Goal: Task Accomplishment & Management: Manage account settings

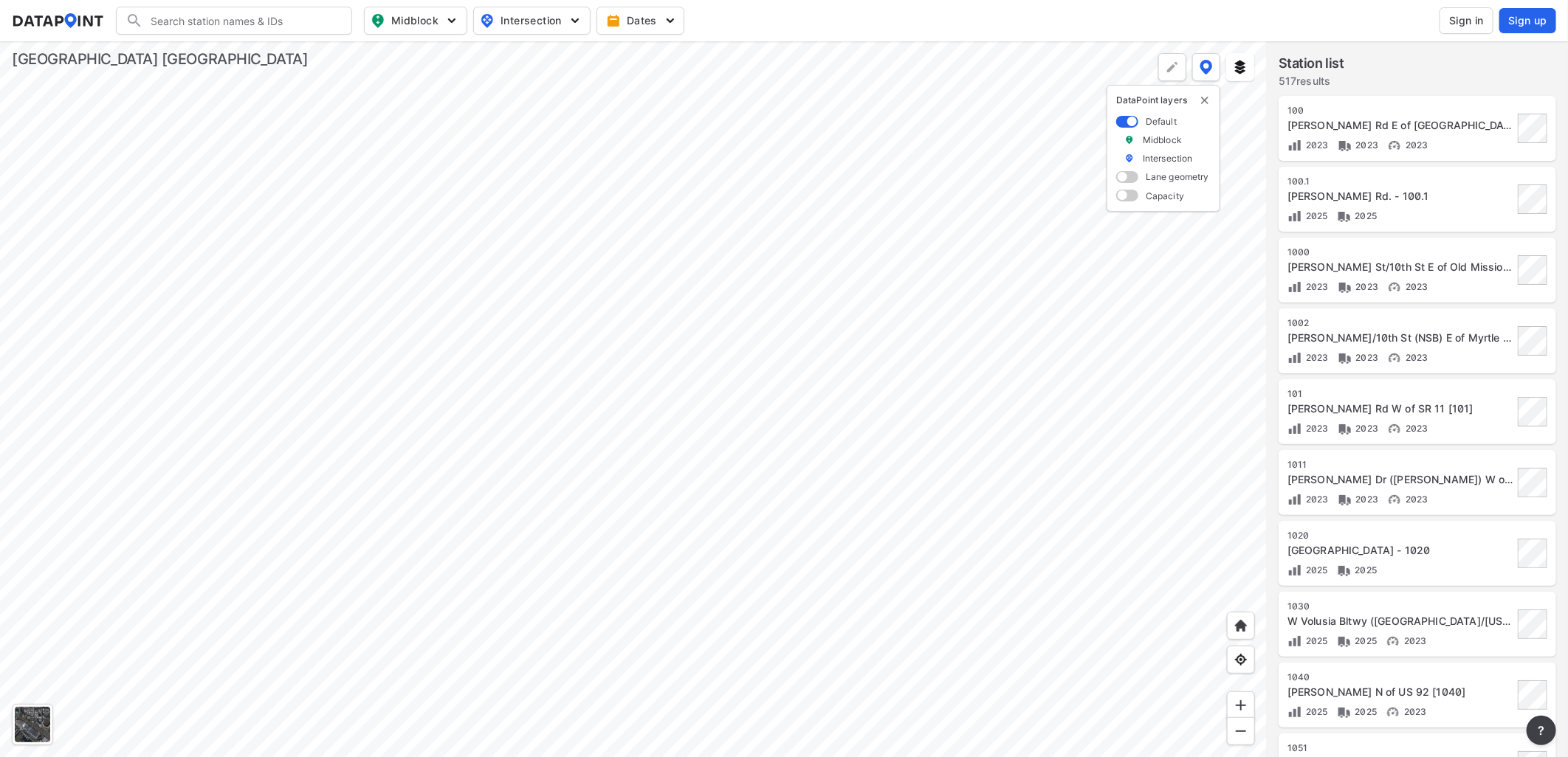
click at [1456, 19] on span "Sign in" at bounding box center [1466, 20] width 34 height 15
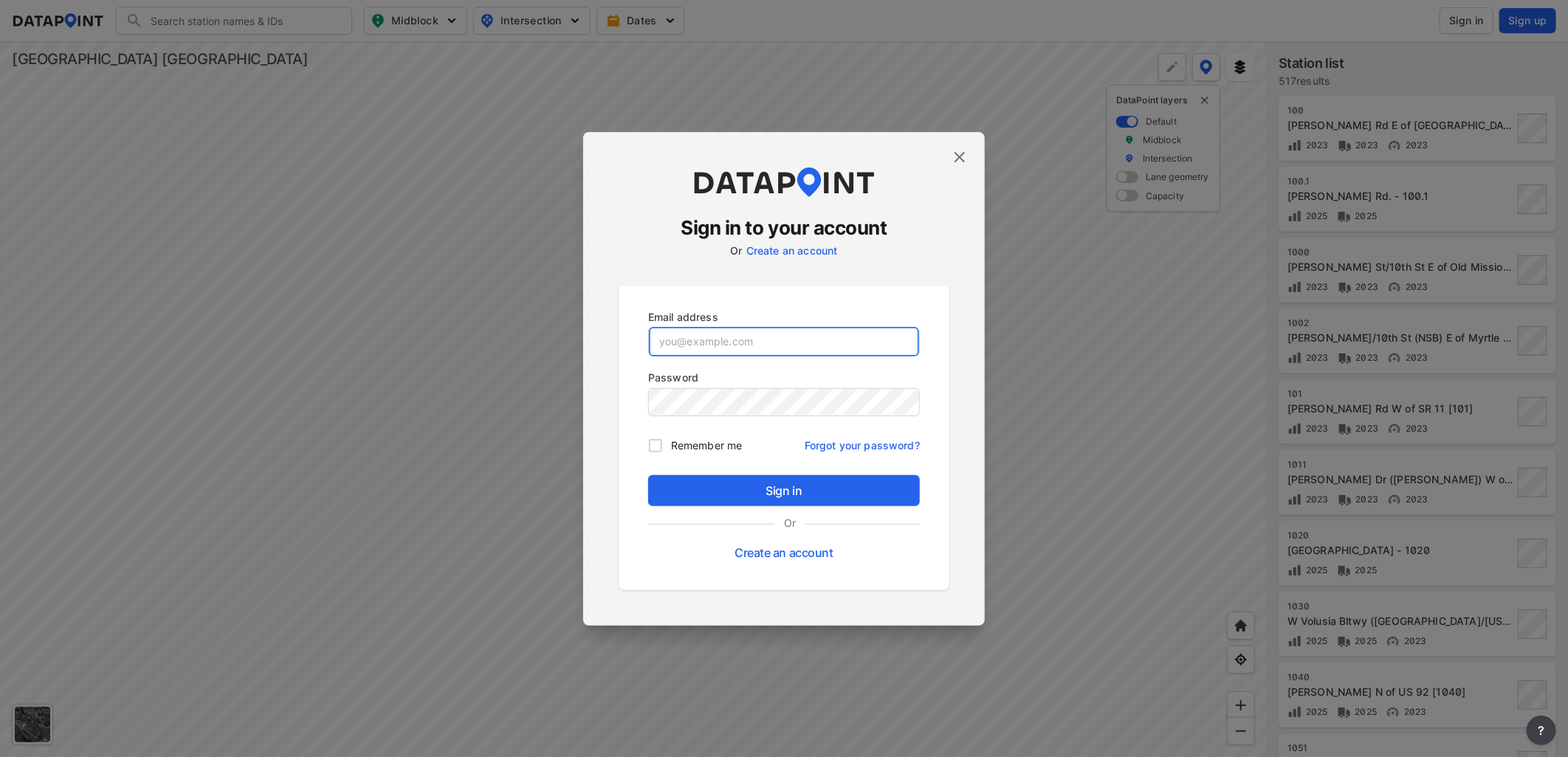
type input "[EMAIL_ADDRESS][DOMAIN_NAME]"
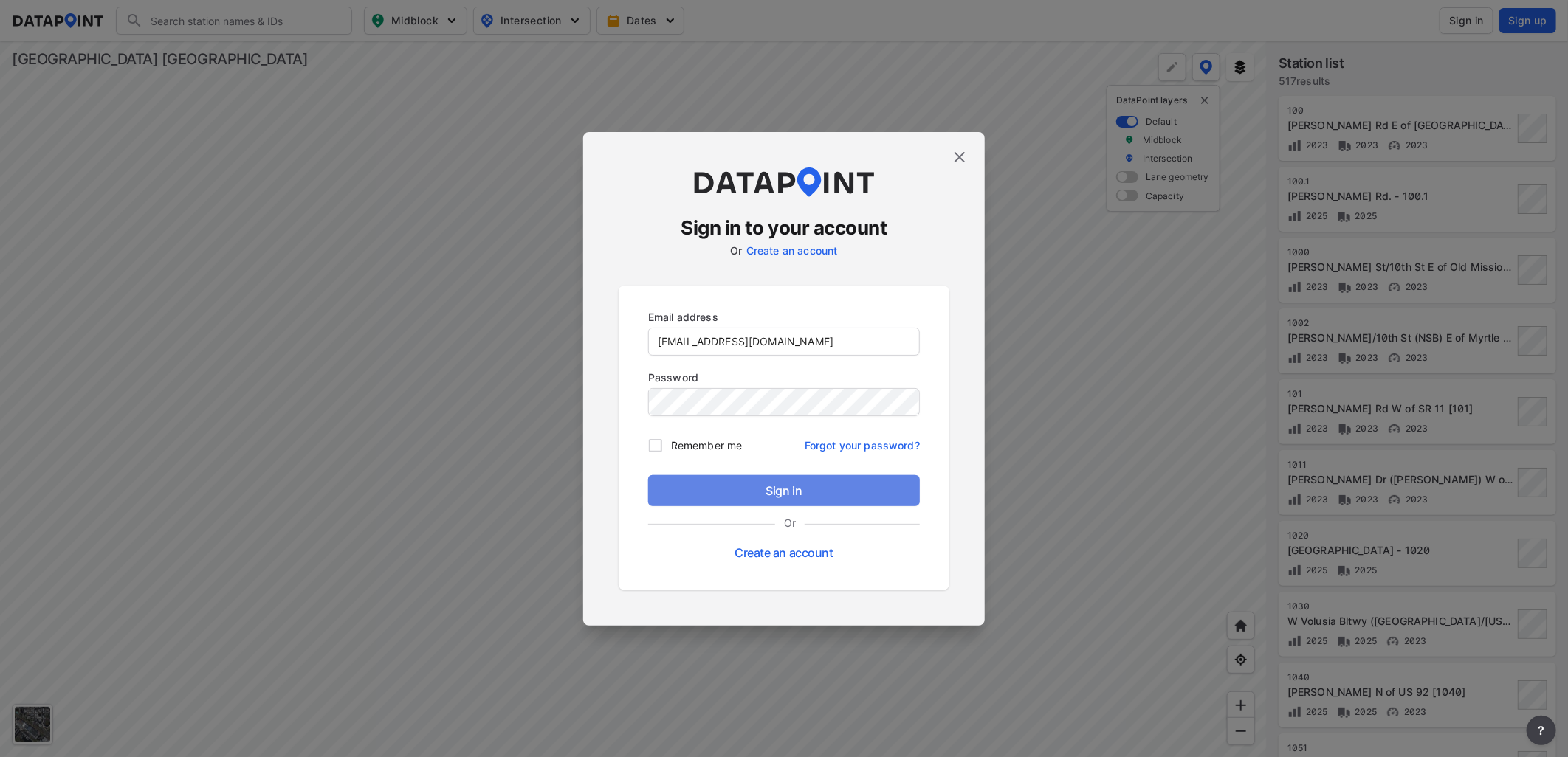
click at [787, 488] on span "Sign in" at bounding box center [784, 490] width 248 height 18
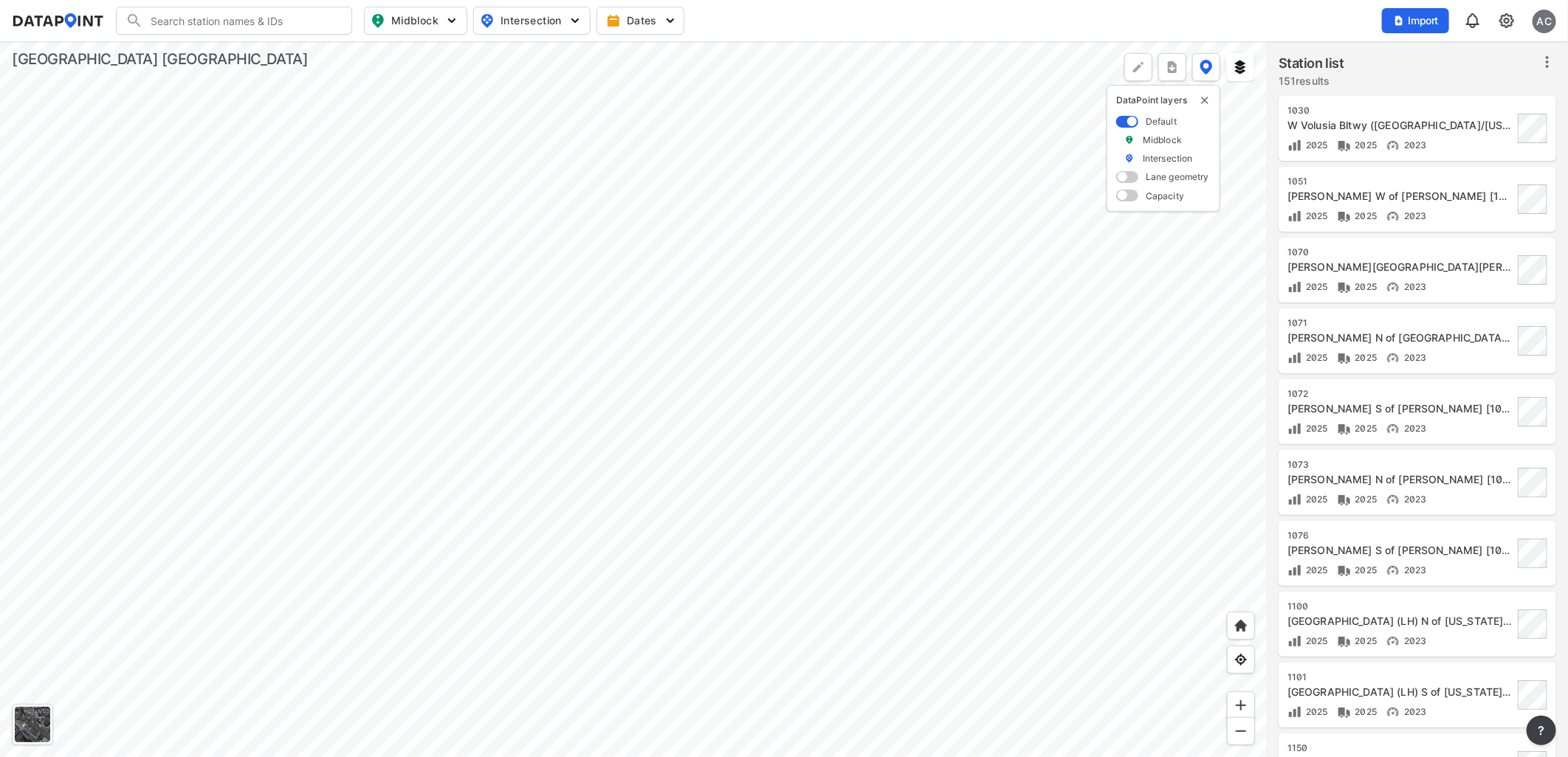
click at [622, 642] on div at bounding box center [633, 399] width 1267 height 715
click at [630, 573] on div at bounding box center [633, 399] width 1267 height 715
click at [740, 573] on div at bounding box center [633, 399] width 1267 height 715
click at [739, 412] on div at bounding box center [633, 399] width 1267 height 715
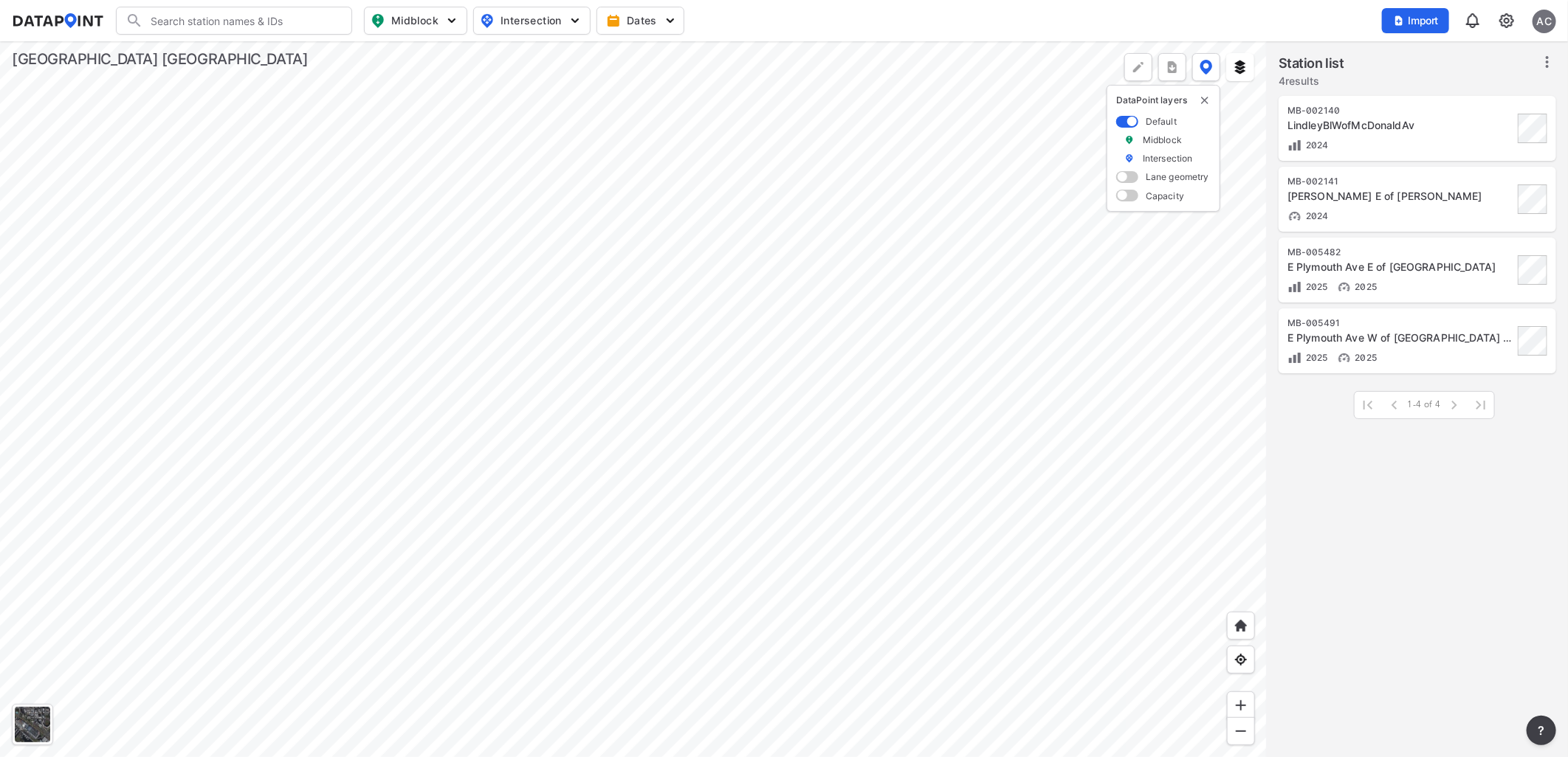
click at [601, 437] on div at bounding box center [633, 399] width 1267 height 715
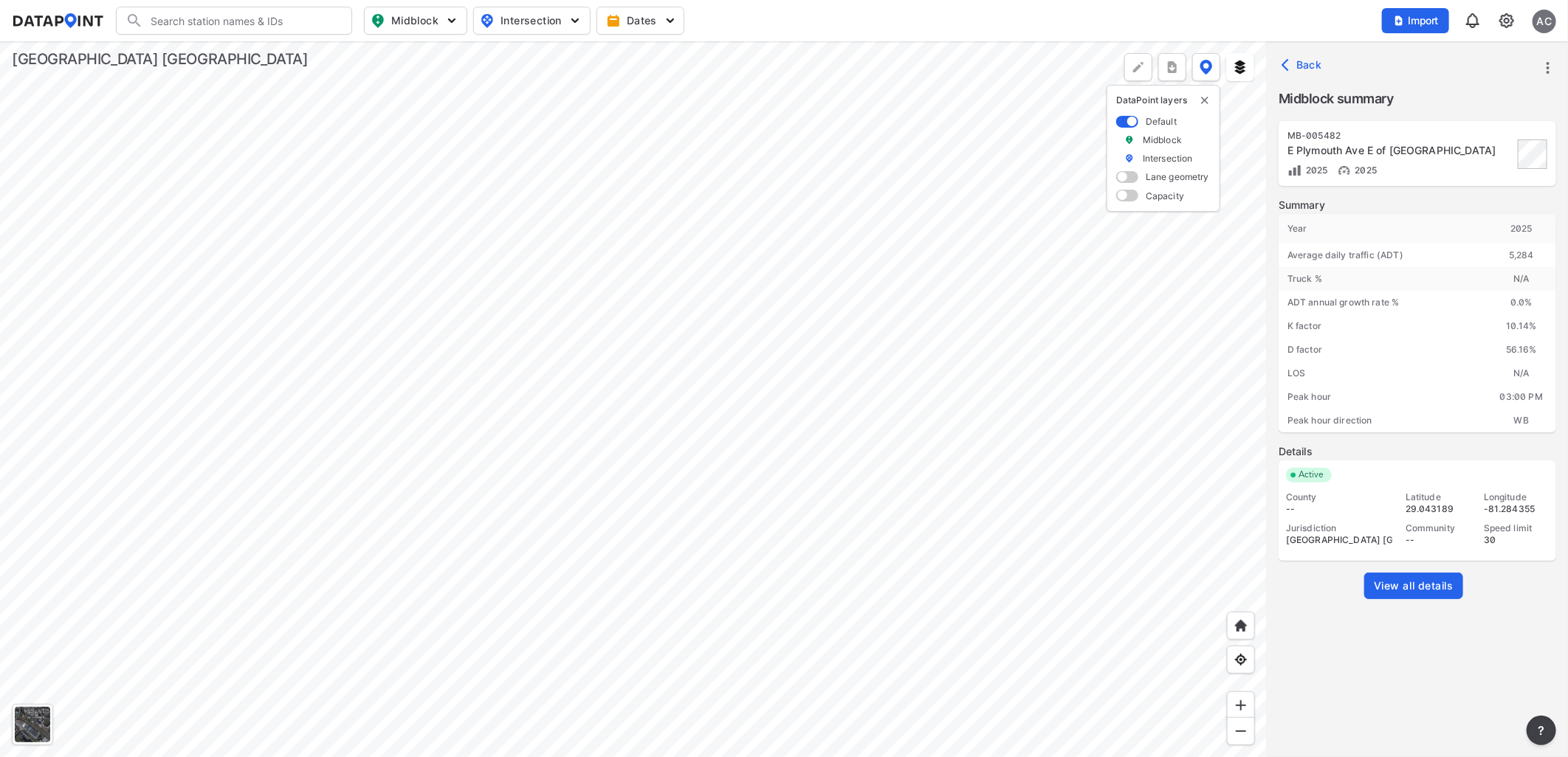
click at [829, 325] on div at bounding box center [633, 399] width 1267 height 715
click at [335, 407] on div at bounding box center [633, 399] width 1267 height 715
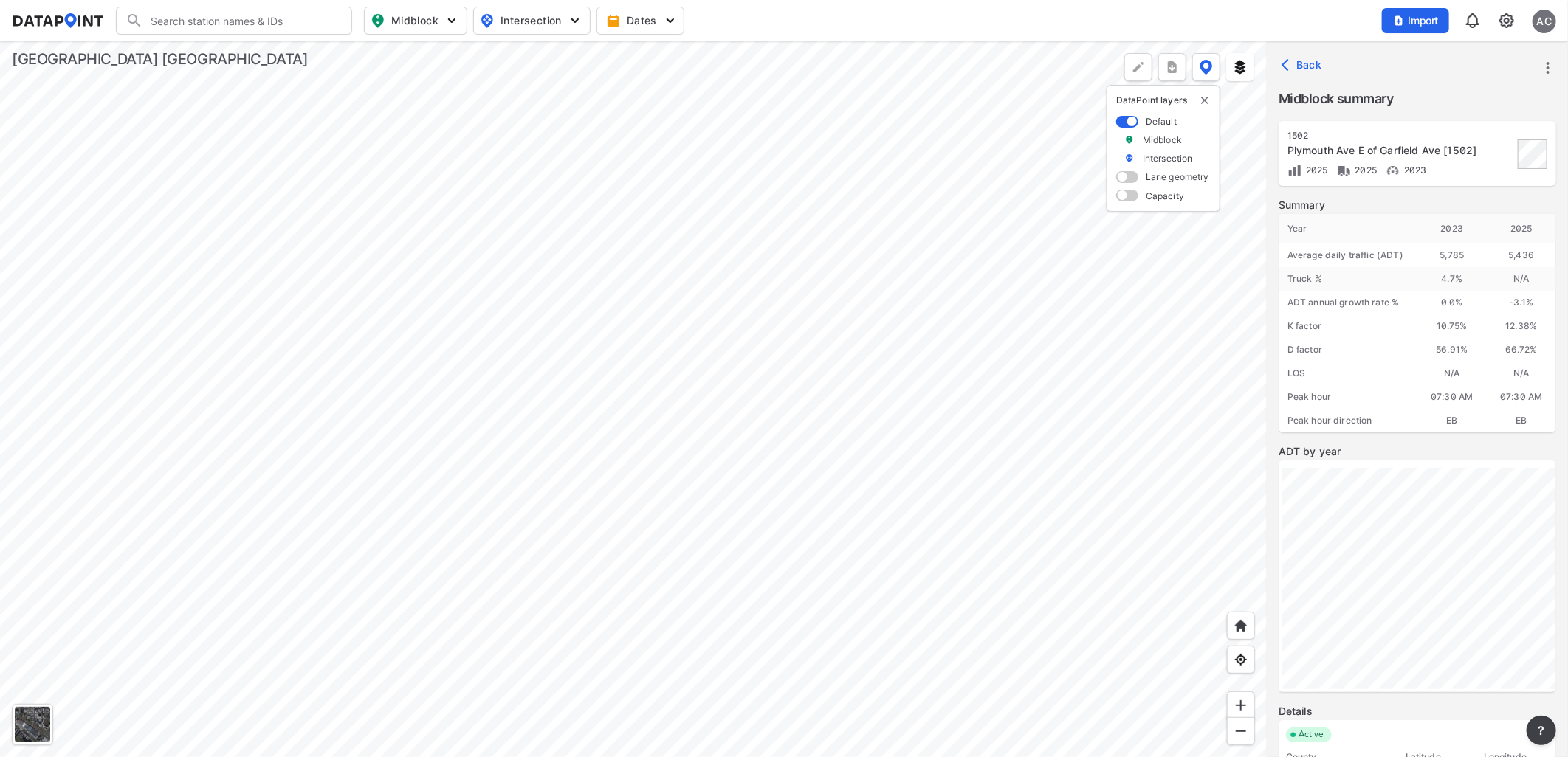
click at [1506, 19] on img at bounding box center [1507, 20] width 18 height 18
click at [1464, 52] on link "Data management" at bounding box center [1443, 56] width 127 height 15
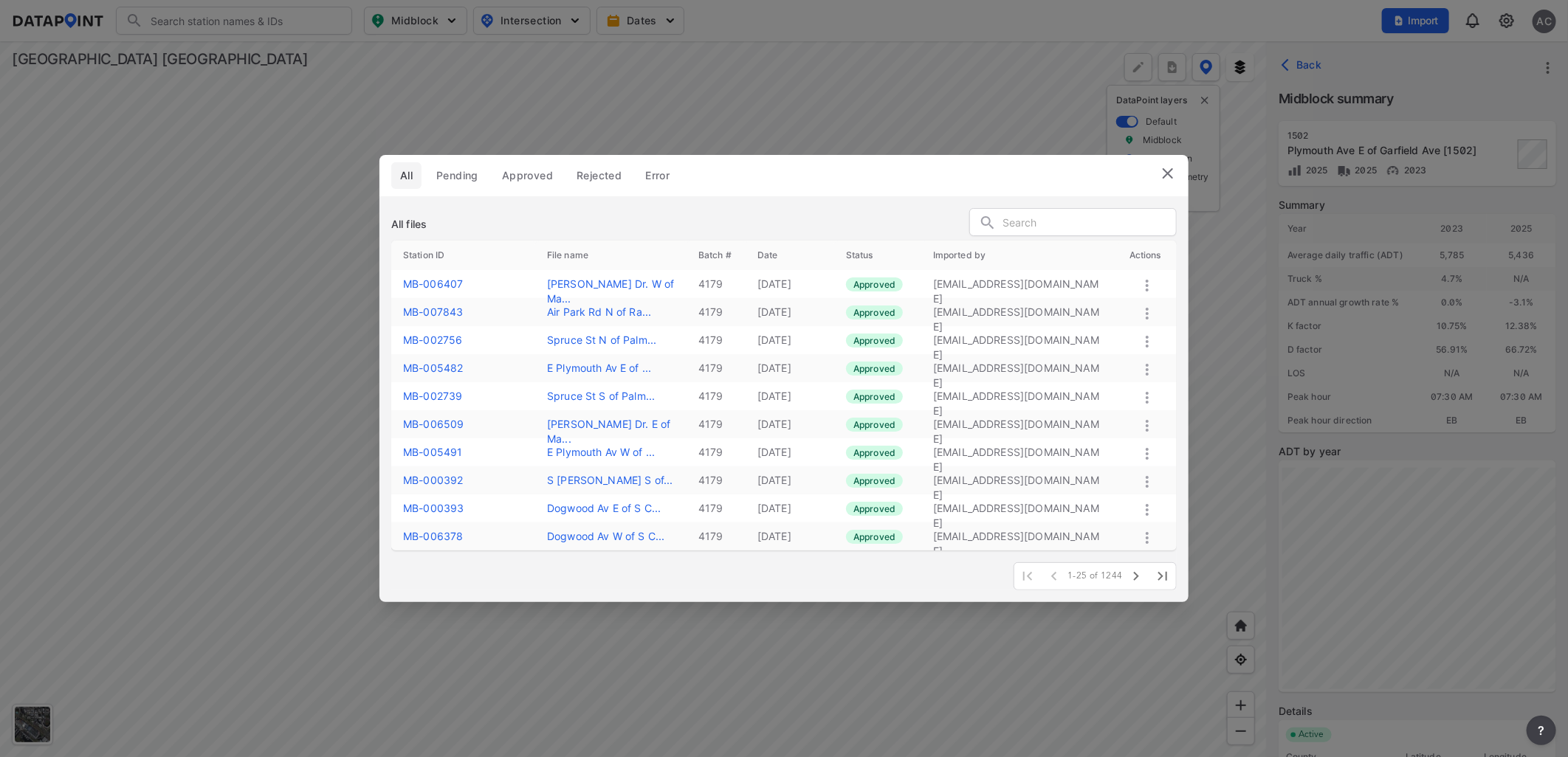
click at [1175, 171] on img at bounding box center [1168, 173] width 18 height 18
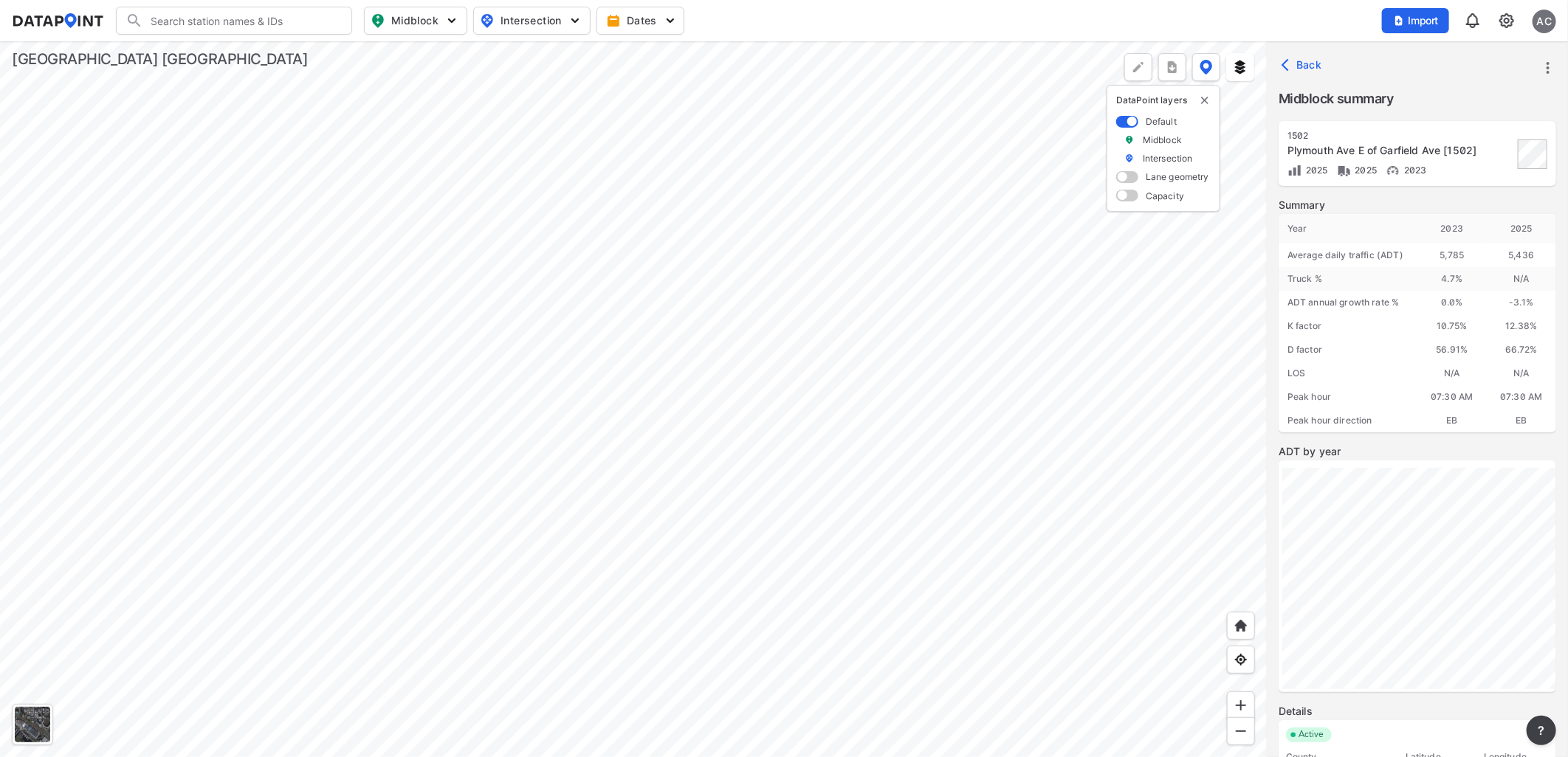
drag, startPoint x: 1511, startPoint y: 17, endPoint x: 1494, endPoint y: 33, distance: 23.3
click at [1511, 18] on img at bounding box center [1507, 20] width 18 height 18
click at [1460, 108] on link "Station management" at bounding box center [1443, 110] width 127 height 15
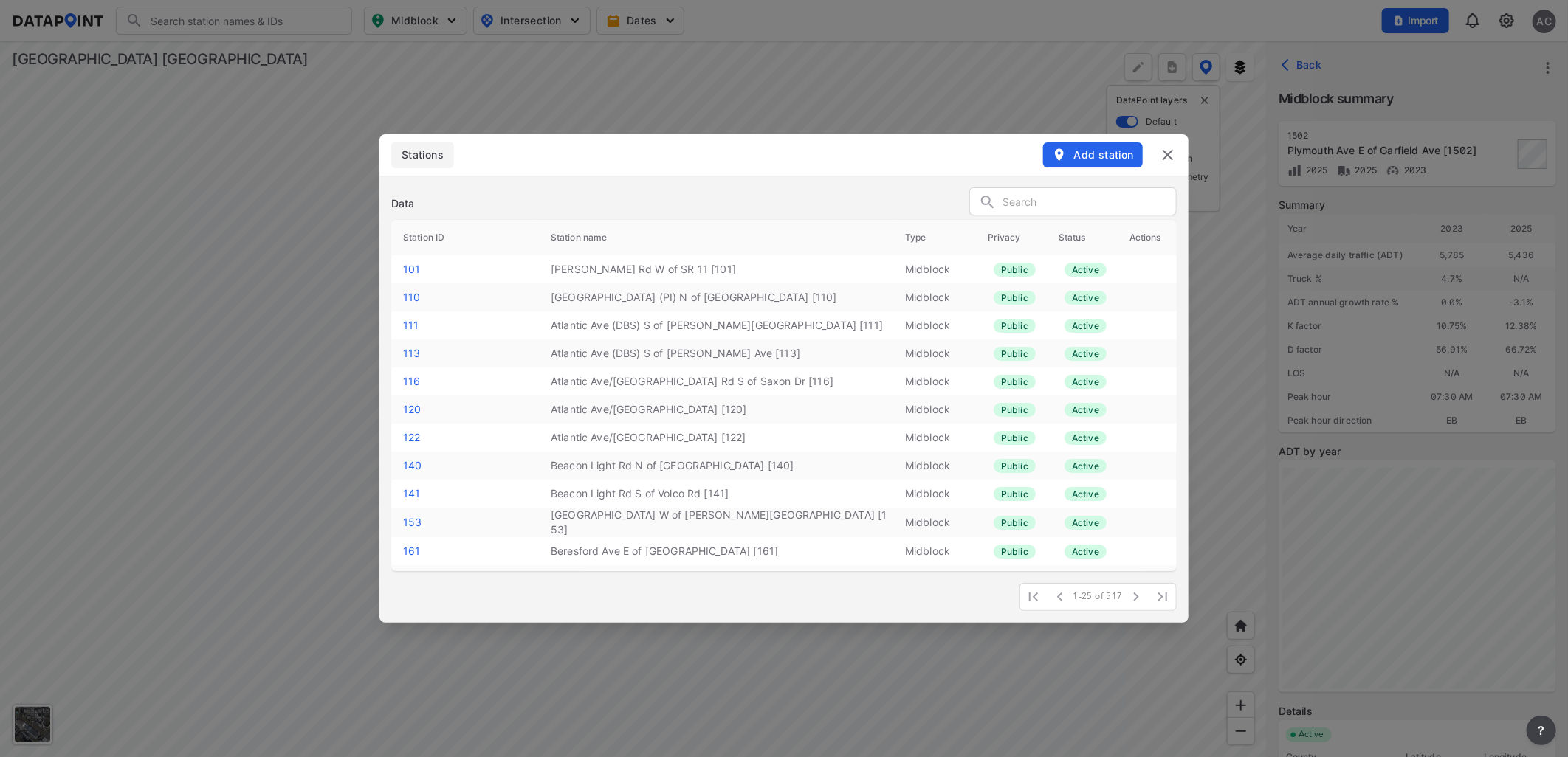
click at [1161, 150] on img at bounding box center [1168, 155] width 18 height 18
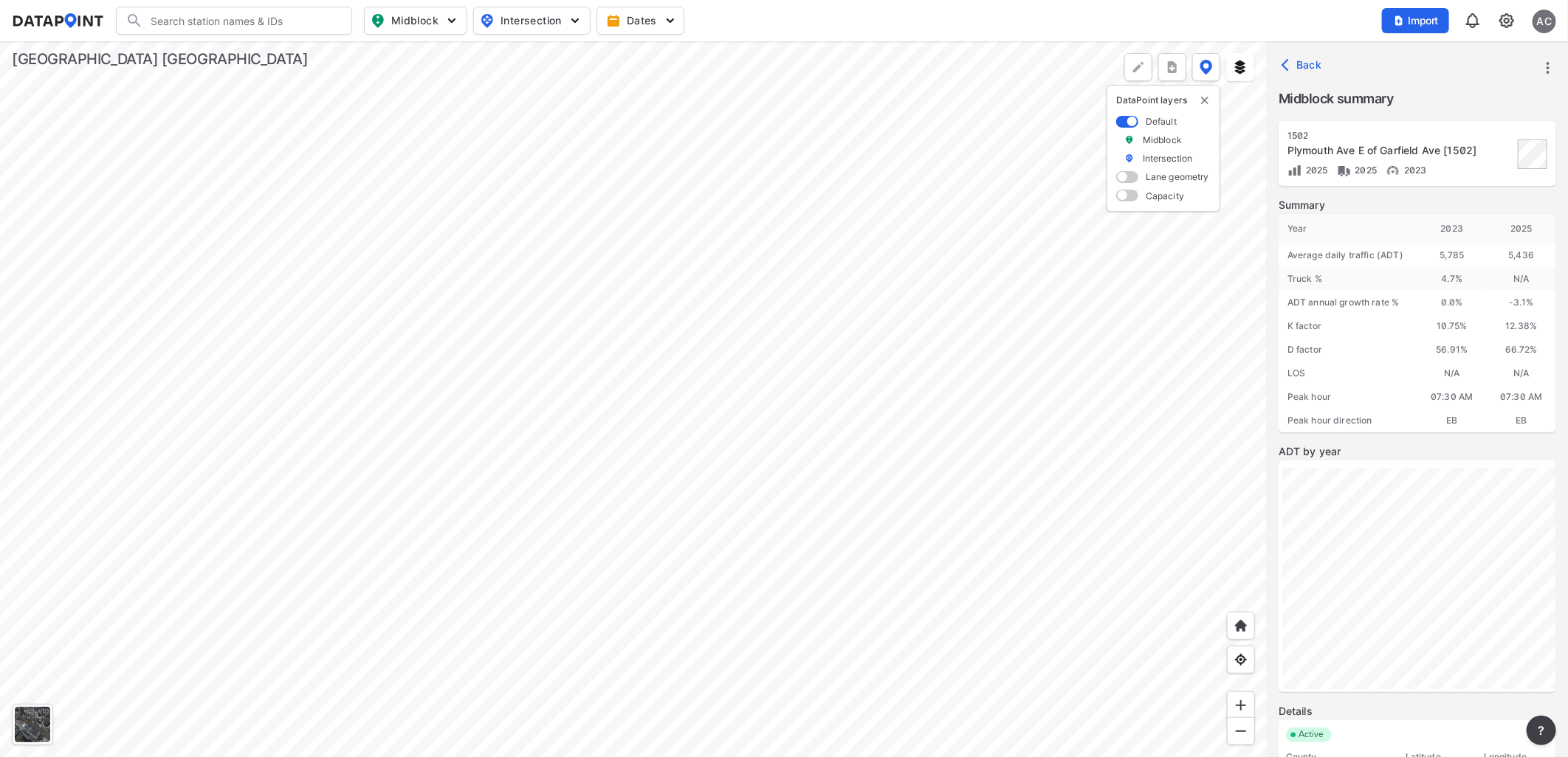
click at [266, 20] on input "Search" at bounding box center [243, 20] width 200 height 24
click at [25, 722] on div at bounding box center [32, 724] width 35 height 35
click at [35, 730] on div at bounding box center [32, 724] width 35 height 35
click at [1130, 195] on span at bounding box center [1126, 195] width 22 height 11
click at [1125, 197] on input "checkbox" at bounding box center [1121, 197] width 10 height 0
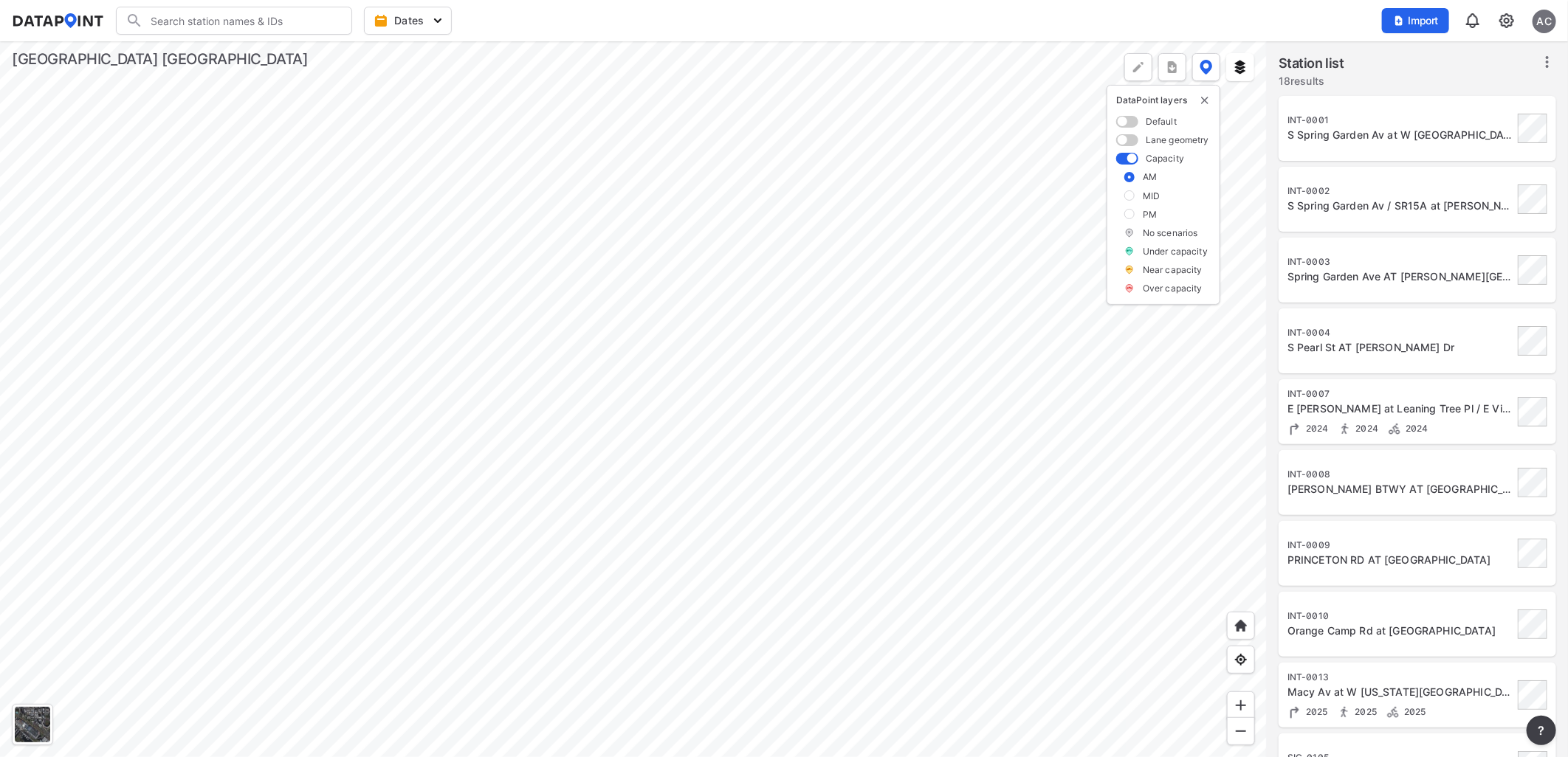
click at [1507, 24] on img at bounding box center [1507, 20] width 18 height 18
click at [1535, 20] on div "AC" at bounding box center [1543, 21] width 24 height 24
click at [1495, 45] on p "My Profile" at bounding box center [1494, 52] width 124 height 26
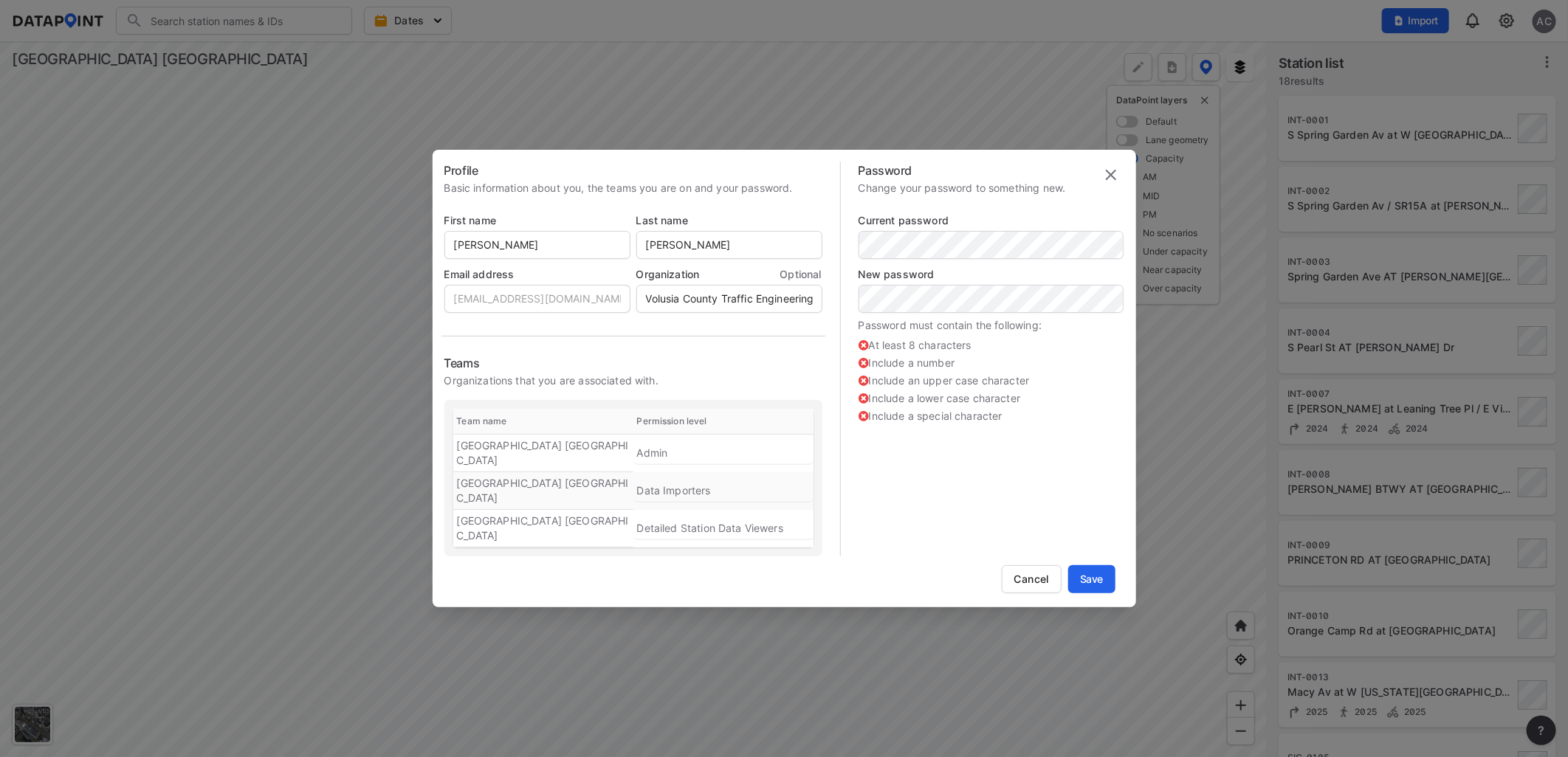
click at [1112, 184] on img at bounding box center [1111, 175] width 18 height 18
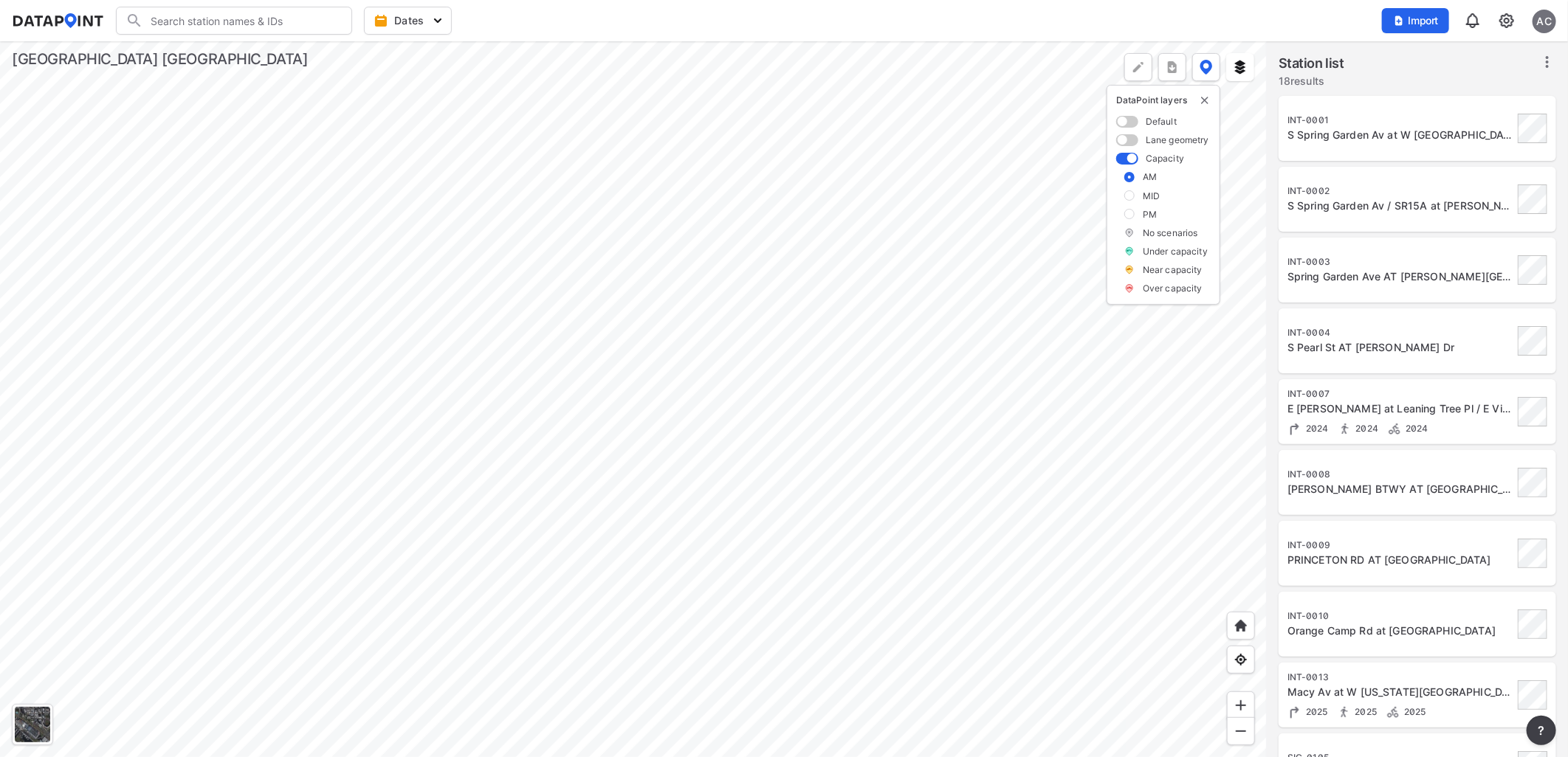
click at [1132, 197] on label at bounding box center [1129, 195] width 11 height 11
click at [0, 0] on input "checkbox" at bounding box center [0, 0] width 0 height 0
click at [1131, 213] on label at bounding box center [1129, 213] width 11 height 11
click at [0, 0] on input "checkbox" at bounding box center [0, 0] width 0 height 0
click at [1125, 178] on label at bounding box center [1129, 177] width 11 height 11
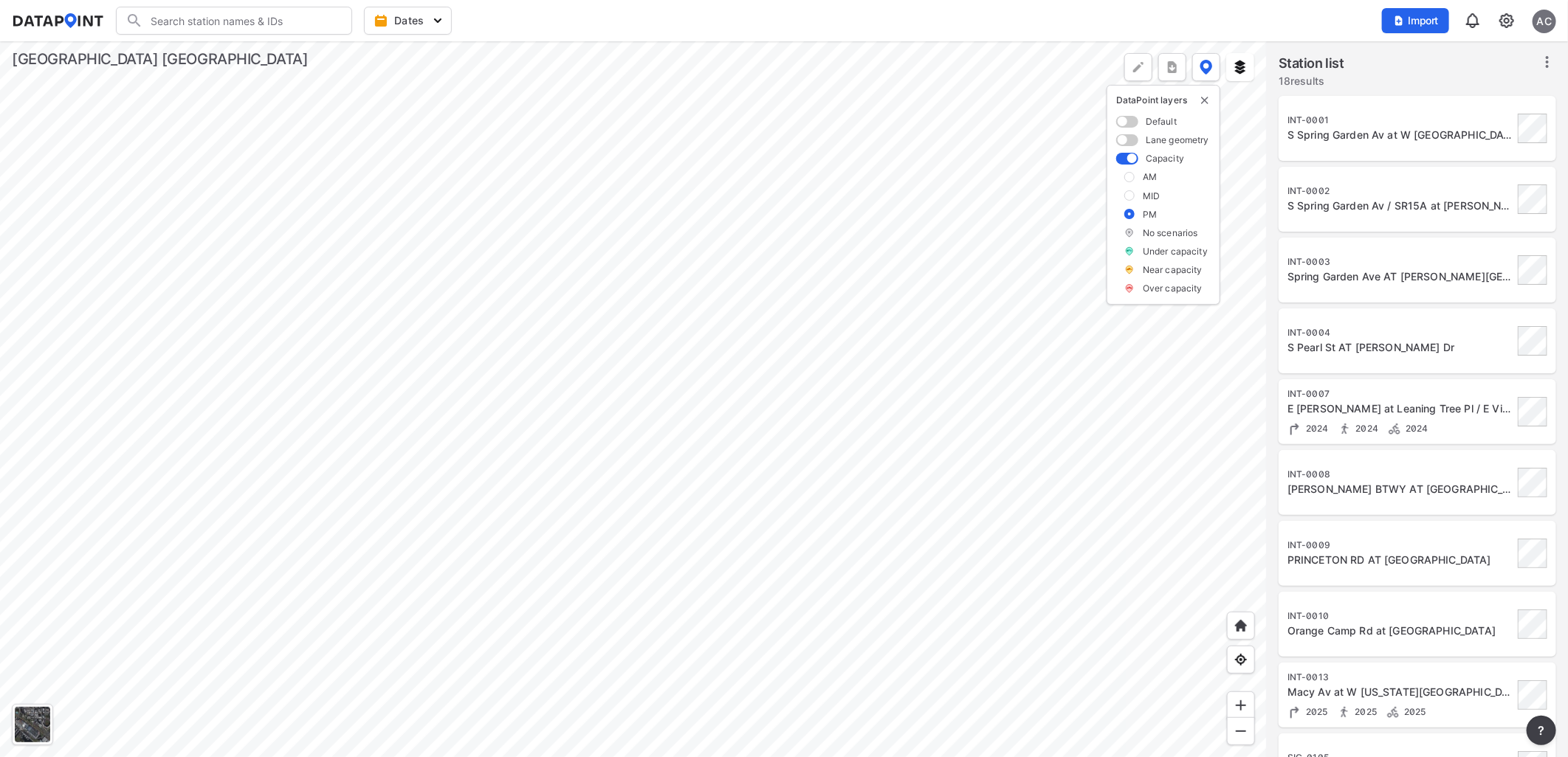
click at [0, 0] on input "checkbox" at bounding box center [0, 0] width 0 height 0
click at [1127, 136] on span at bounding box center [1126, 140] width 22 height 11
click at [1125, 141] on input "checkbox" at bounding box center [1121, 141] width 10 height 0
click at [1130, 120] on span at bounding box center [1126, 122] width 22 height 11
click at [1125, 123] on input "checkbox" at bounding box center [1121, 123] width 10 height 0
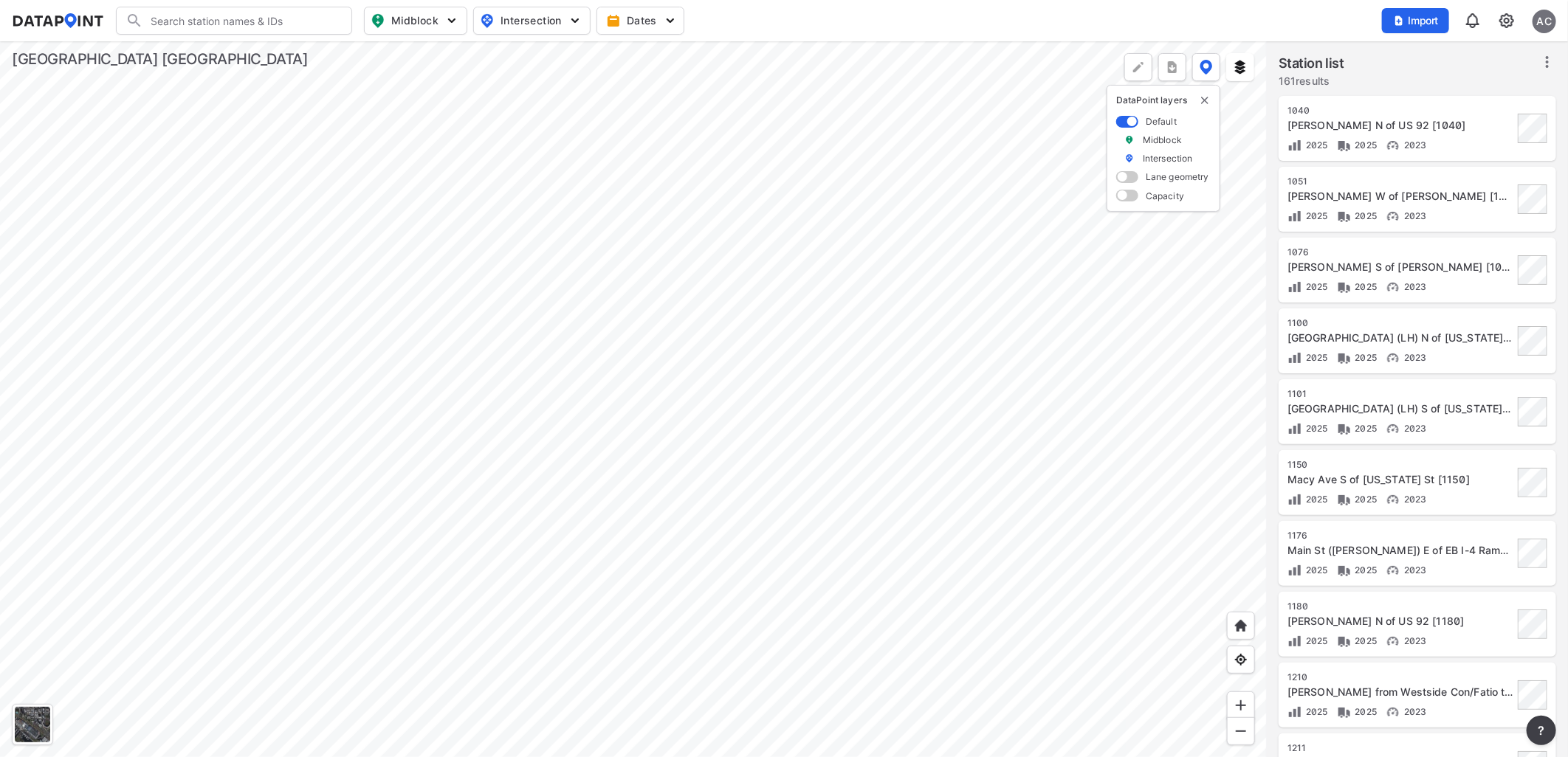
click at [1134, 195] on span at bounding box center [1126, 195] width 22 height 11
click at [1125, 197] on input "checkbox" at bounding box center [1121, 197] width 10 height 0
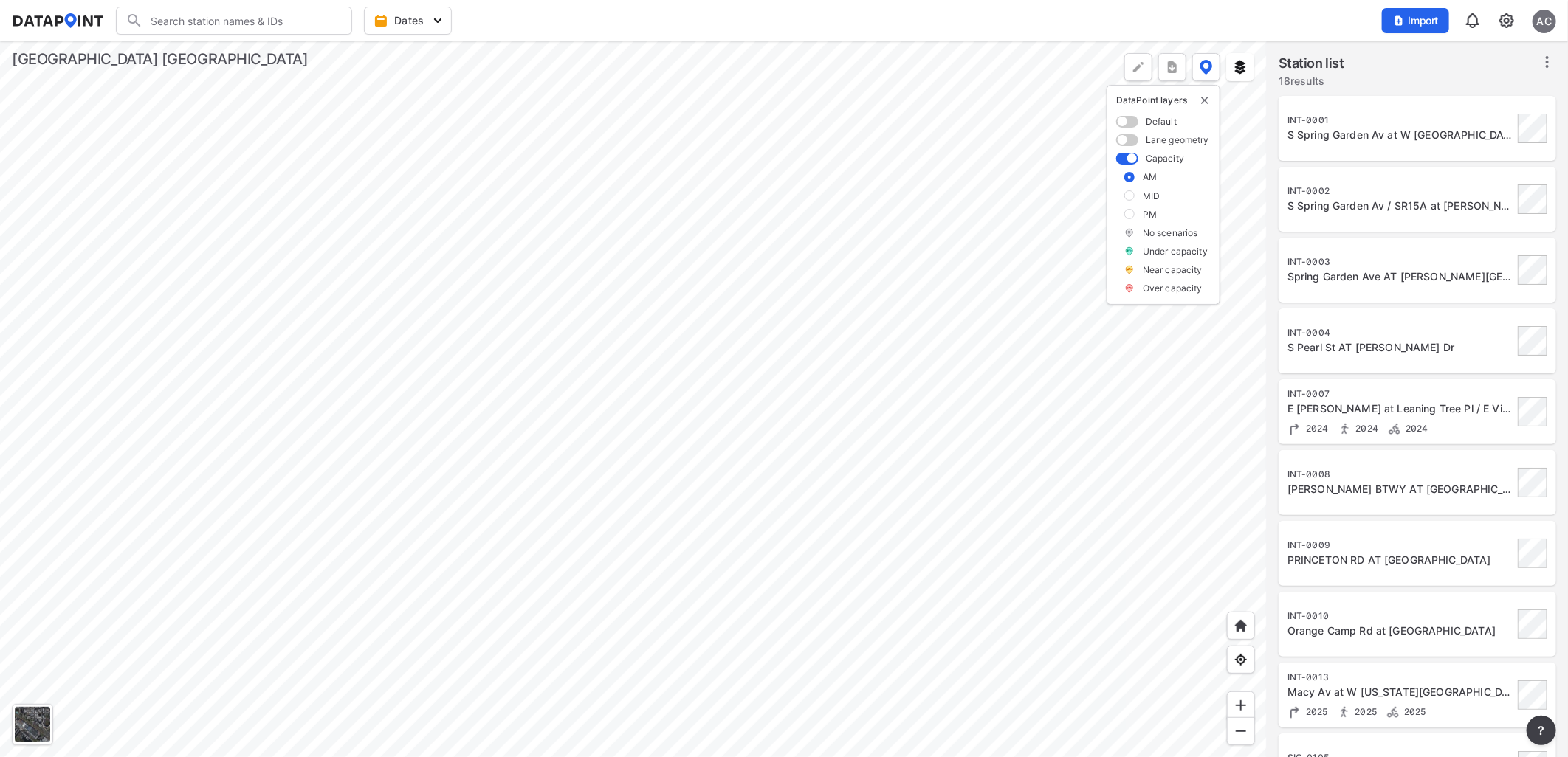
click at [971, 344] on div at bounding box center [633, 399] width 1267 height 715
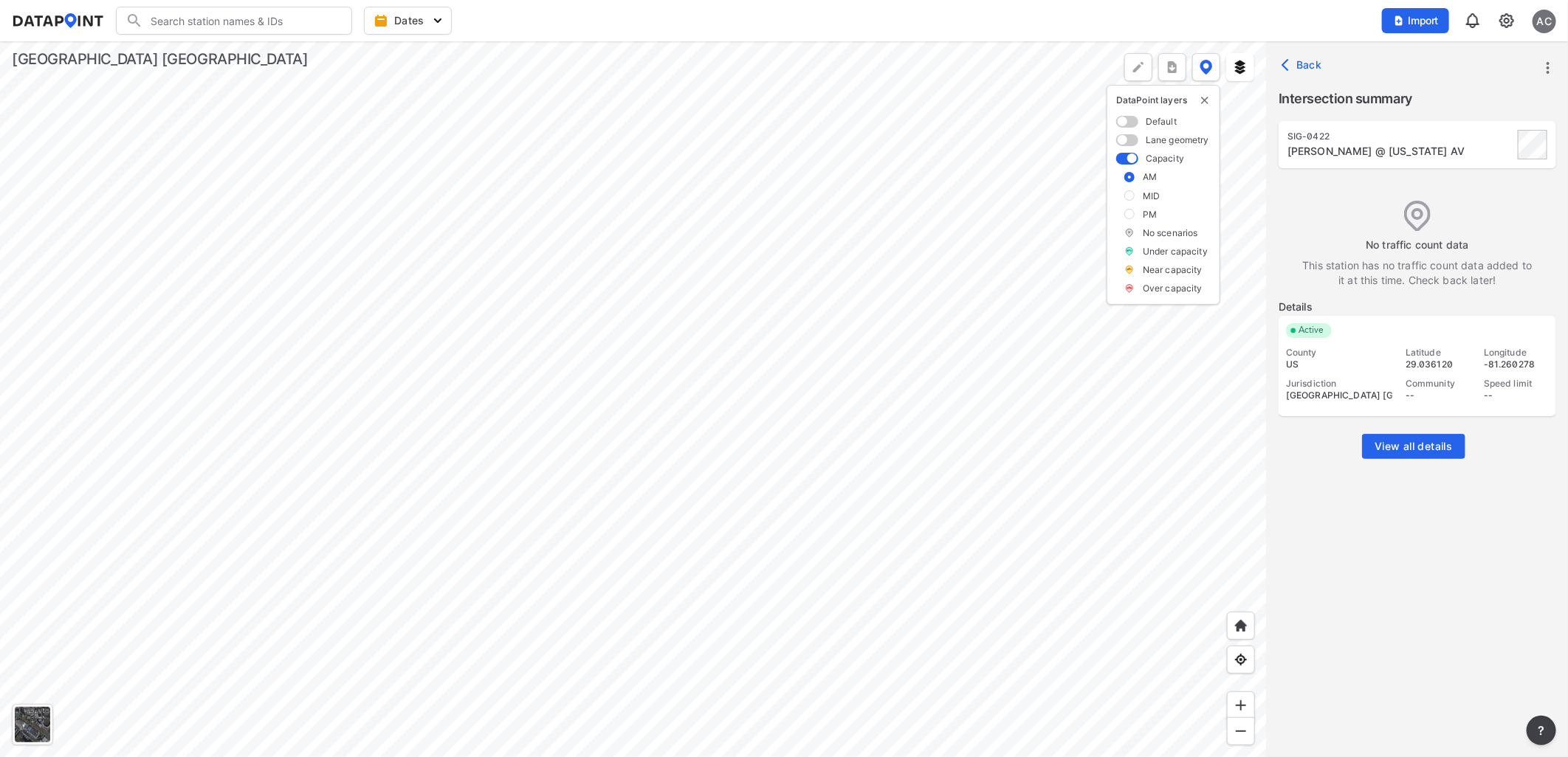
click at [1206, 99] on img "delete" at bounding box center [1205, 101] width 11 height 11
click at [1299, 61] on span "Back" at bounding box center [1303, 65] width 38 height 15
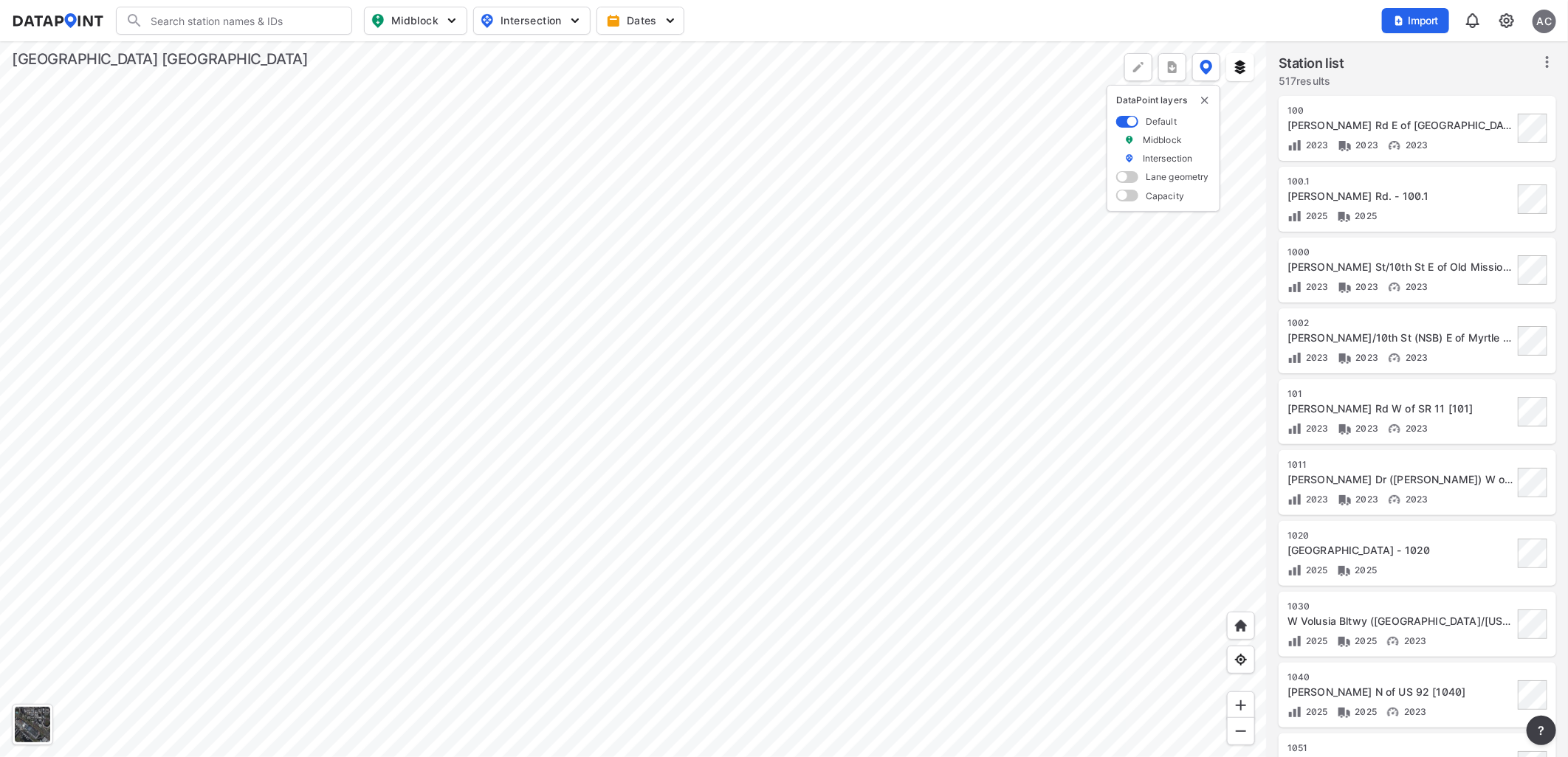
click at [1545, 23] on div "AC" at bounding box center [1543, 21] width 24 height 24
click at [1514, 84] on p "Log out" at bounding box center [1494, 85] width 124 height 26
click at [1458, 13] on span "Sign in" at bounding box center [1466, 20] width 34 height 15
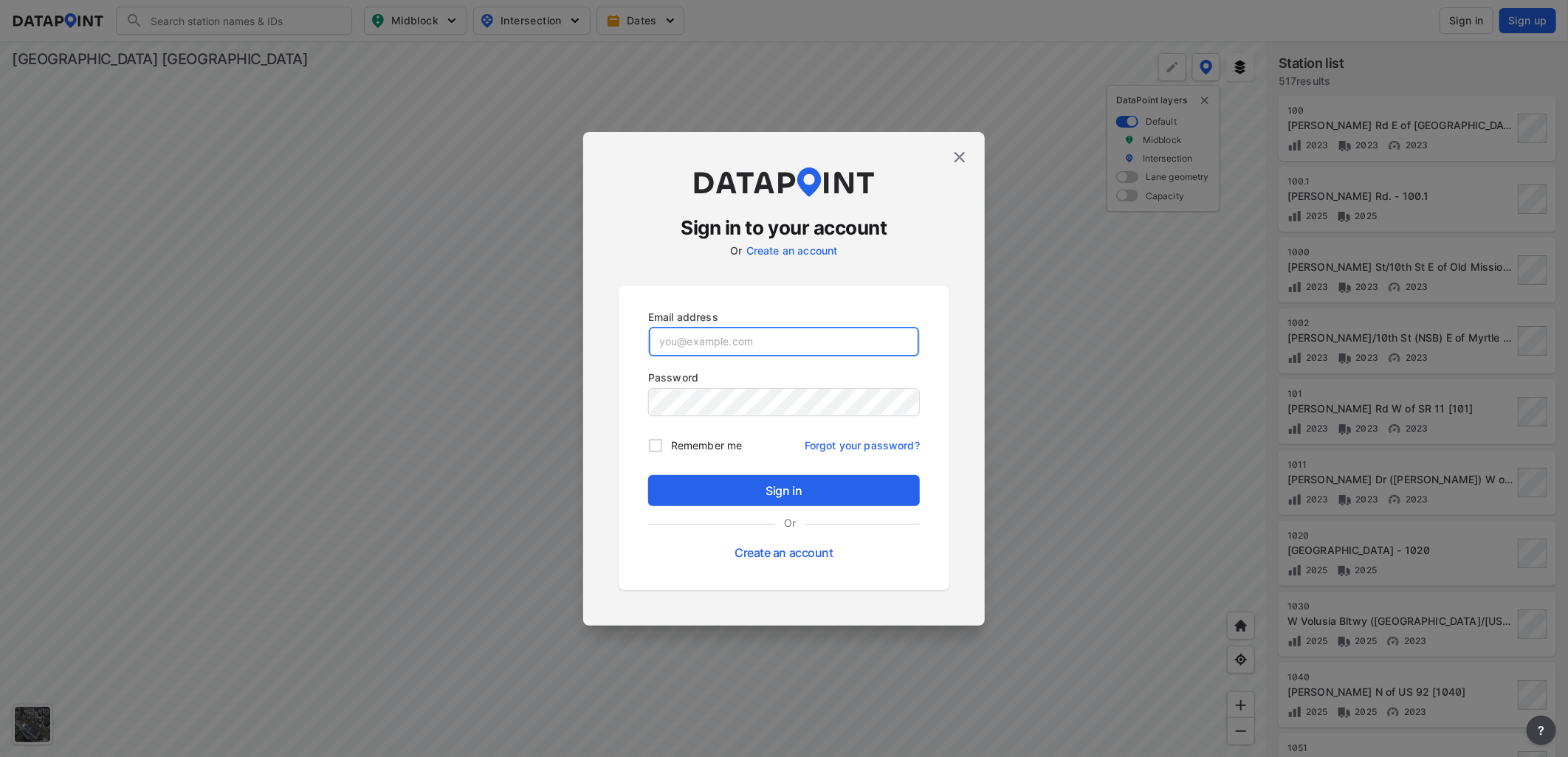
type input "[EMAIL_ADDRESS][DOMAIN_NAME]"
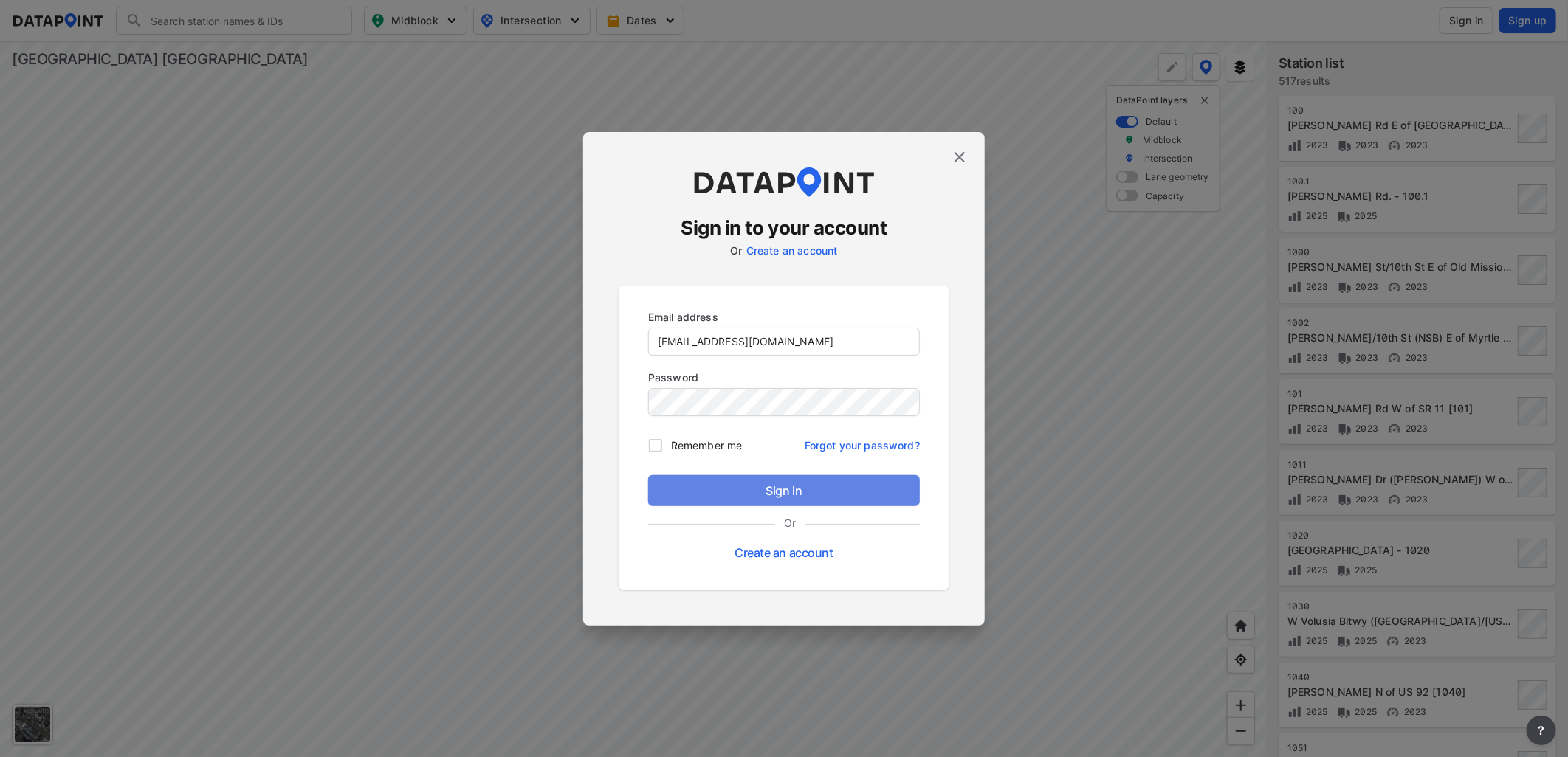
click at [791, 485] on span "Sign in" at bounding box center [784, 490] width 248 height 18
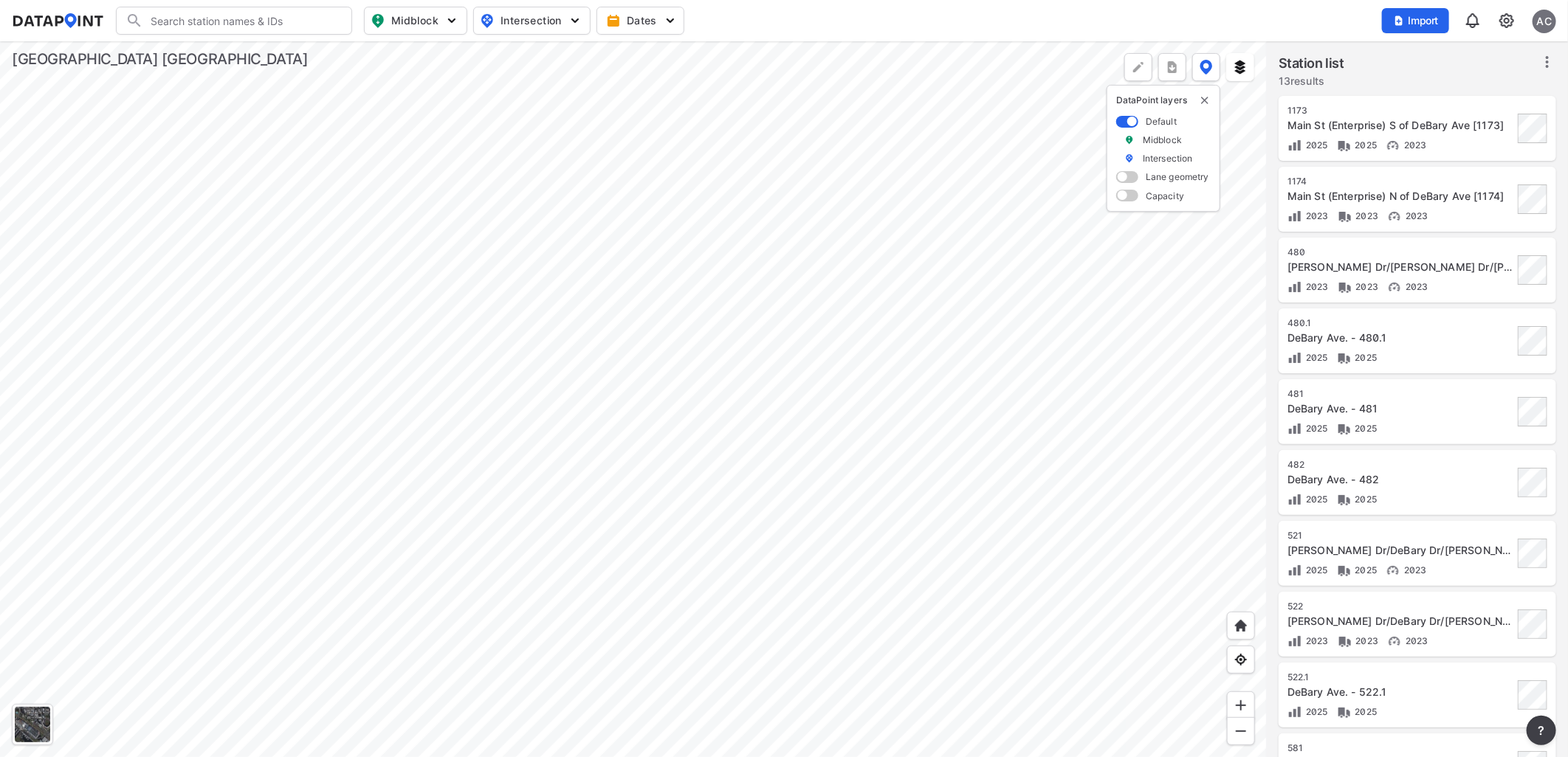
click at [815, 249] on div at bounding box center [633, 399] width 1267 height 715
click at [1104, 415] on div at bounding box center [633, 399] width 1267 height 715
click at [911, 423] on div at bounding box center [633, 399] width 1267 height 715
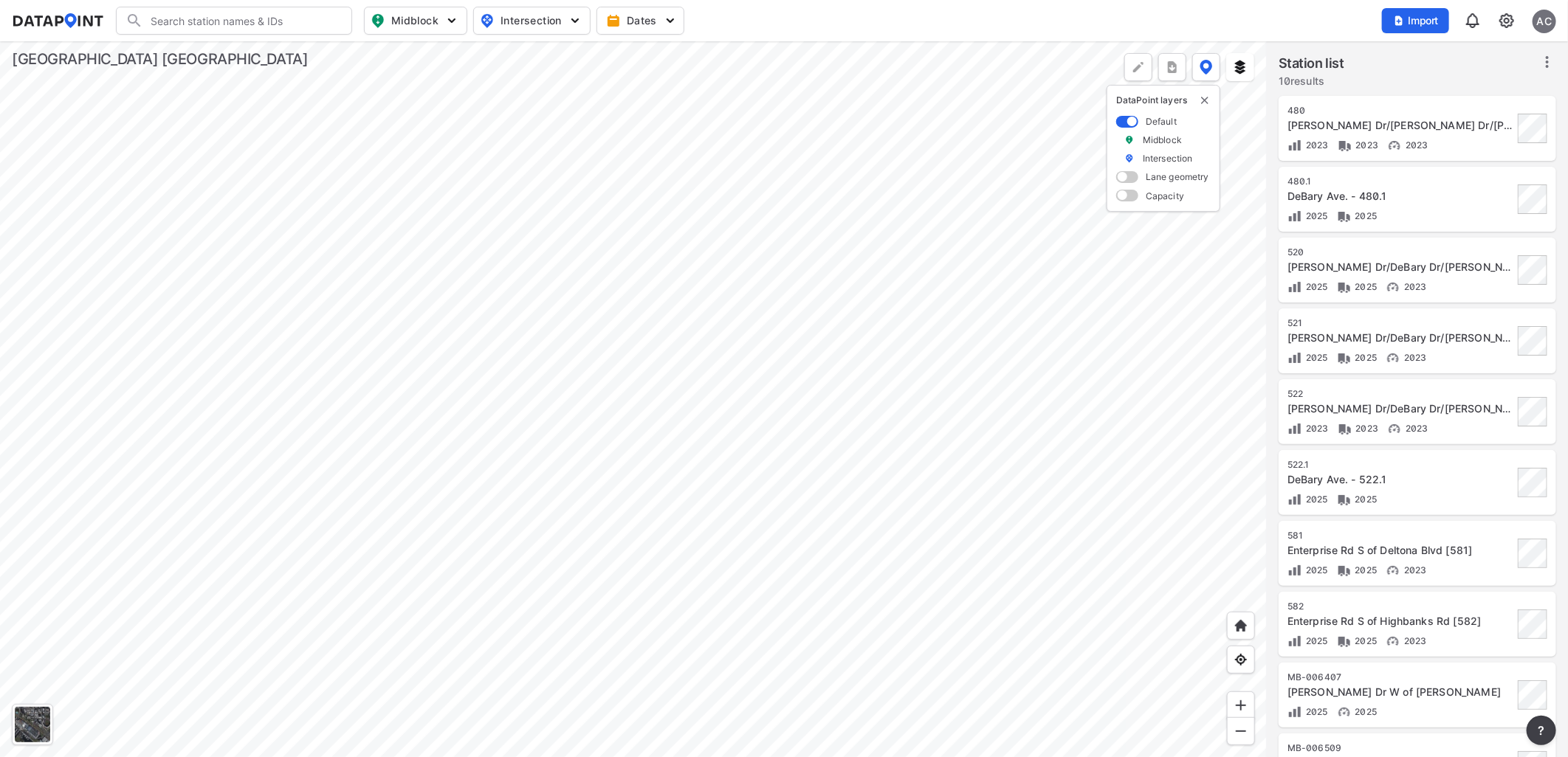
click at [727, 417] on div at bounding box center [633, 399] width 1267 height 715
click at [761, 437] on div at bounding box center [633, 399] width 1267 height 715
click at [701, 395] on div at bounding box center [633, 399] width 1267 height 715
click at [742, 609] on div at bounding box center [633, 399] width 1267 height 715
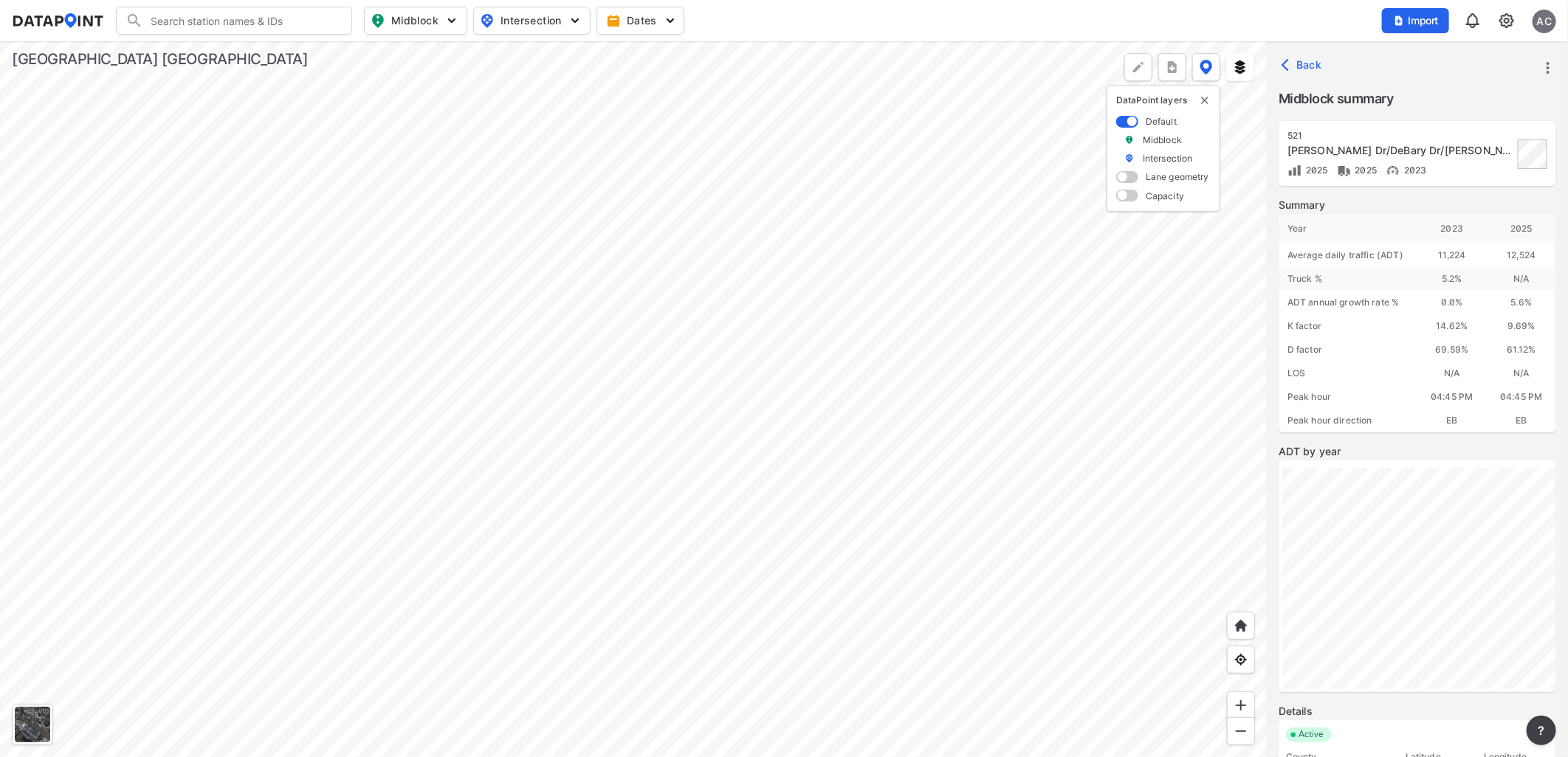
click at [796, 432] on div at bounding box center [633, 399] width 1267 height 715
